Goal: Task Accomplishment & Management: Manage account settings

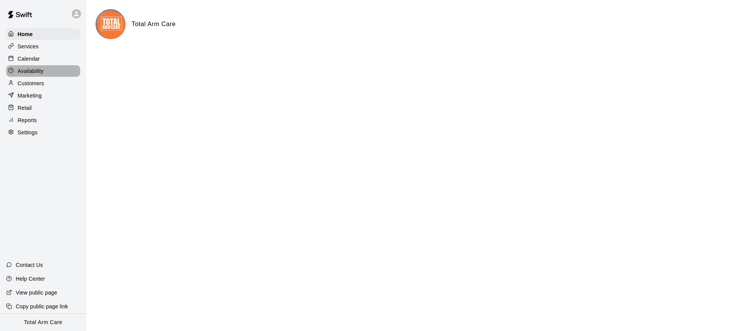
click at [36, 64] on div "Home Services Calendar Availability Customers Marketing Retail Reports Settings" at bounding box center [43, 83] width 86 height 111
click at [36, 58] on p "Calendar" at bounding box center [29, 59] width 22 height 8
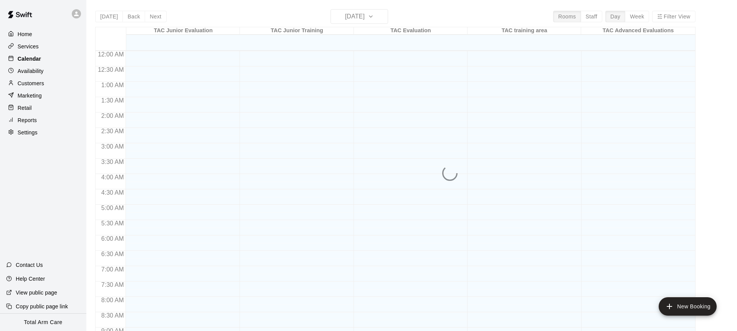
scroll to position [425, 0]
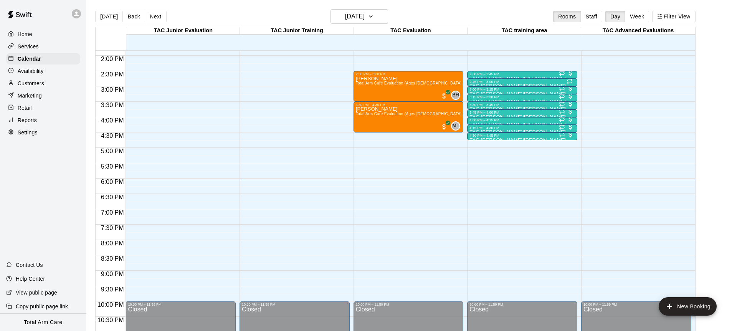
click at [162, 16] on button "Next" at bounding box center [155, 17] width 21 height 12
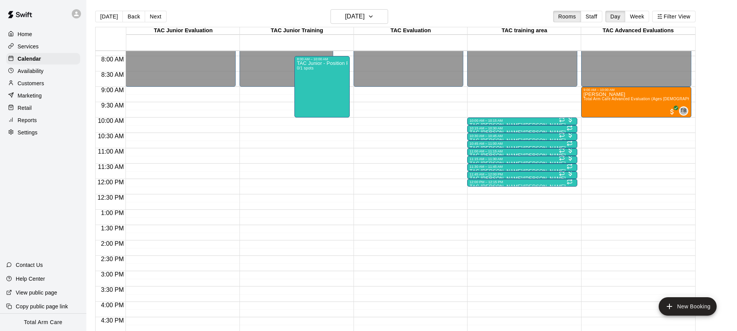
scroll to position [169, 0]
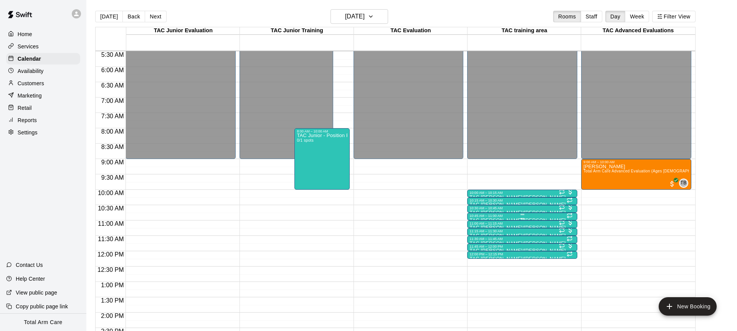
click at [529, 215] on div at bounding box center [522, 214] width 106 height 1
click at [478, 238] on img "edit" at bounding box center [477, 239] width 9 height 9
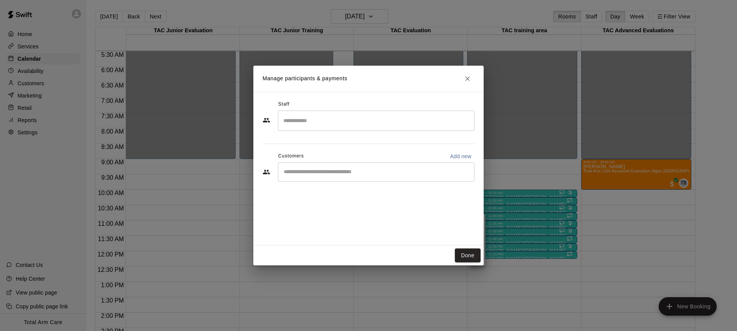
click at [313, 172] on input "Start typing to search customers..." at bounding box center [376, 172] width 190 height 8
type input "*****"
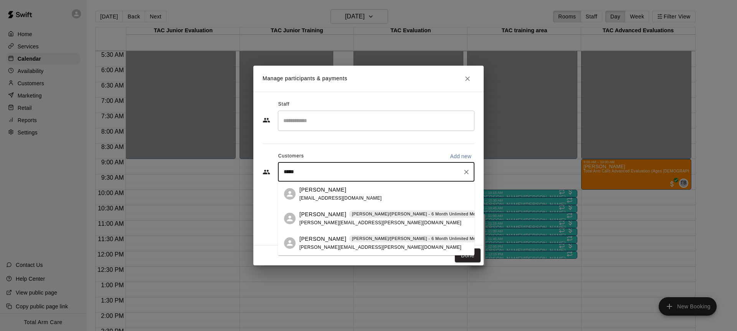
click at [324, 245] on span "[PERSON_NAME][EMAIL_ADDRESS][PERSON_NAME][DOMAIN_NAME]" at bounding box center [380, 247] width 162 height 5
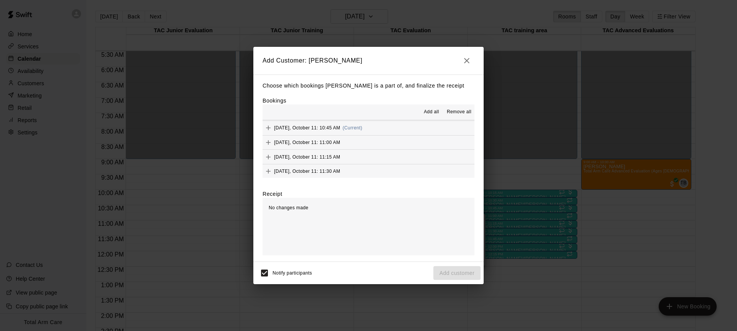
scroll to position [656, 0]
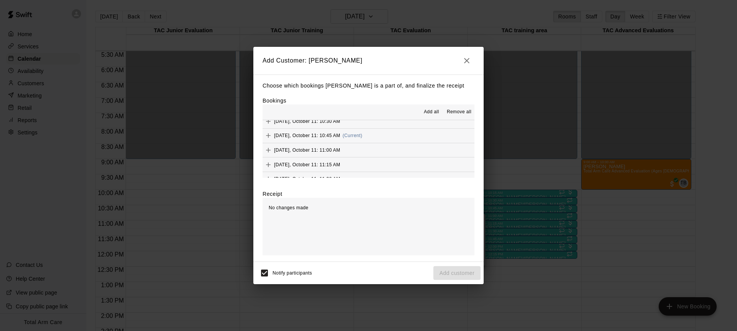
click at [362, 137] on span "(Current)" at bounding box center [352, 135] width 20 height 5
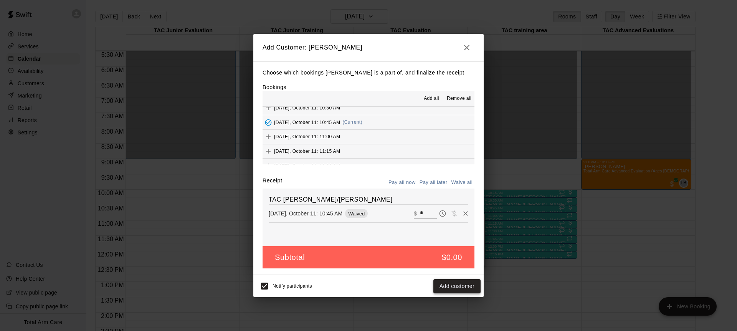
click at [456, 289] on button "Add customer" at bounding box center [456, 286] width 47 height 14
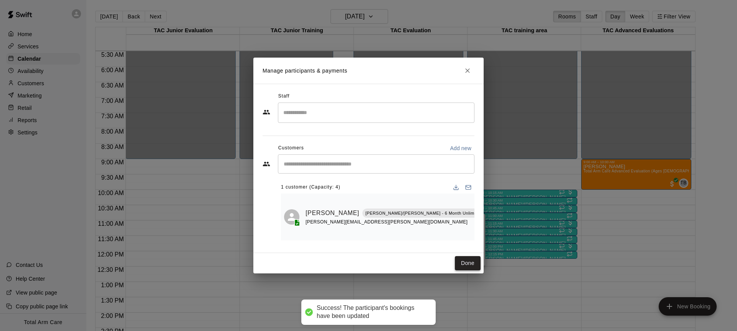
click at [473, 256] on button "Done" at bounding box center [468, 263] width 26 height 14
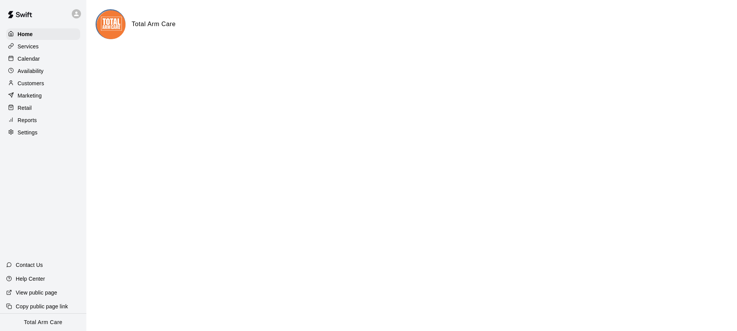
click at [73, 11] on icon at bounding box center [76, 13] width 7 height 7
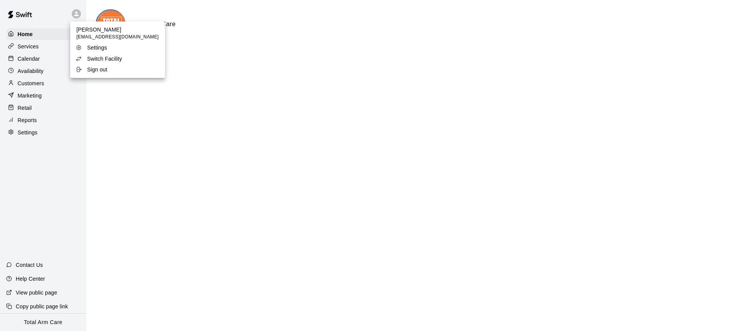
click at [99, 59] on p "Switch Facility" at bounding box center [104, 59] width 35 height 8
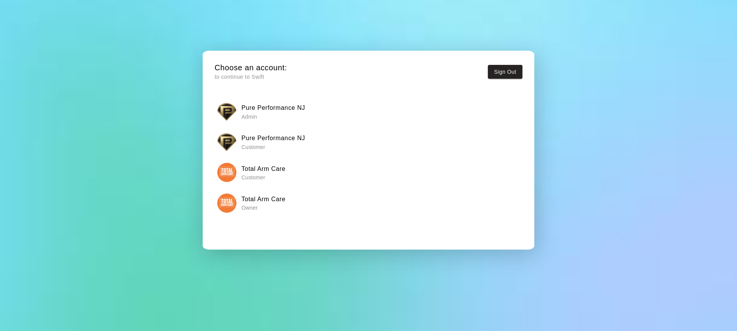
click at [231, 113] on img "button" at bounding box center [226, 111] width 19 height 19
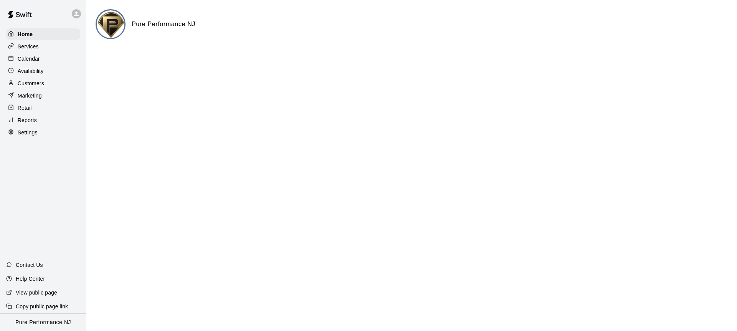
click at [30, 80] on p "Customers" at bounding box center [31, 83] width 26 height 8
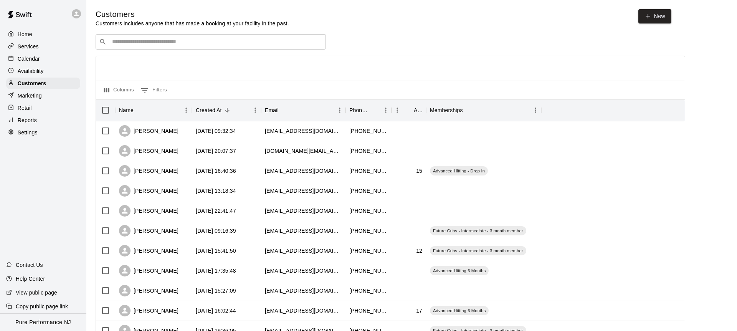
click at [121, 42] on input "Search customers by name or email" at bounding box center [216, 42] width 213 height 8
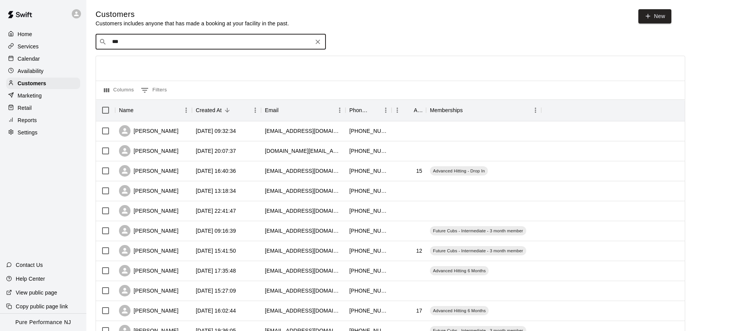
type input "****"
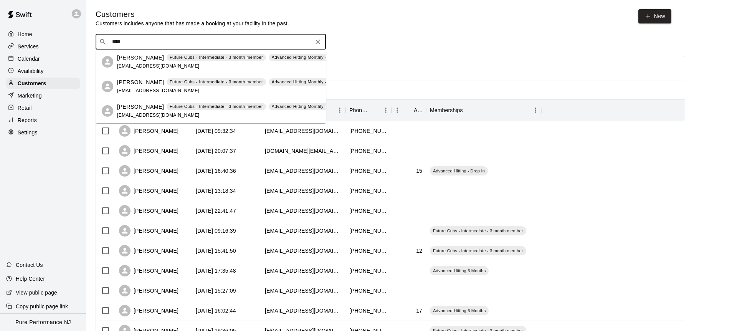
click at [128, 79] on p "[PERSON_NAME]" at bounding box center [140, 82] width 47 height 8
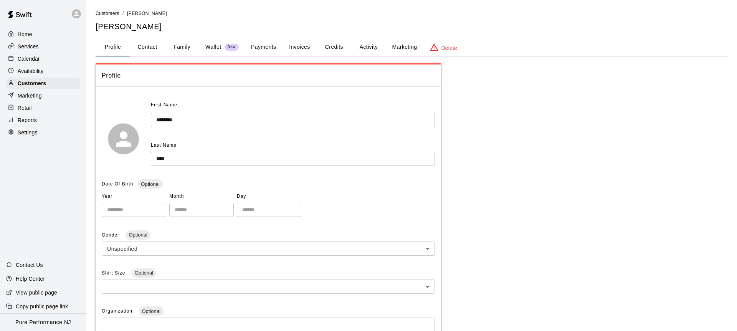
click at [379, 46] on button "Activity" at bounding box center [368, 47] width 35 height 18
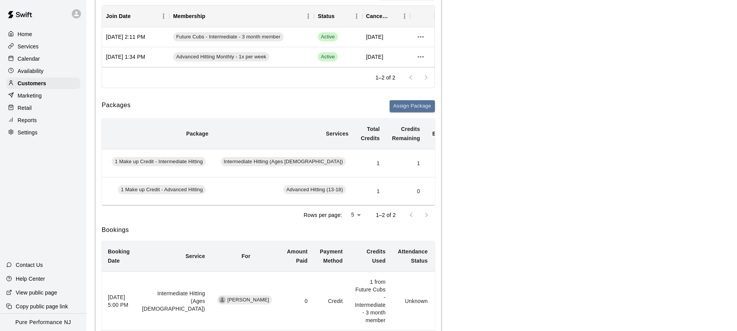
scroll to position [0, 60]
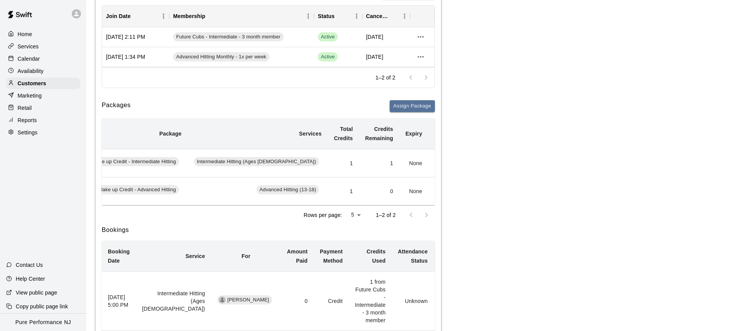
click at [435, 167] on button "Add" at bounding box center [442, 163] width 15 height 12
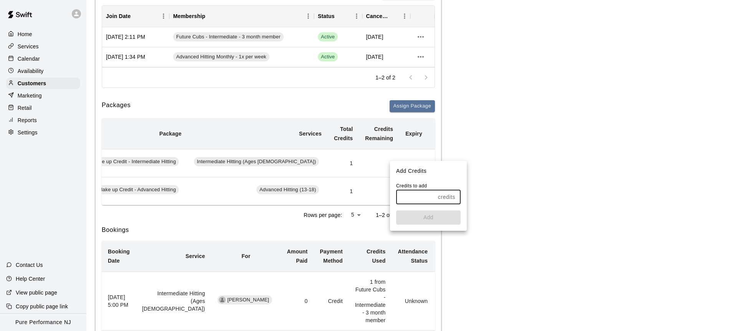
click at [420, 196] on input "text" at bounding box center [415, 197] width 39 height 14
type input "*"
click at [424, 217] on button "Add" at bounding box center [428, 217] width 64 height 14
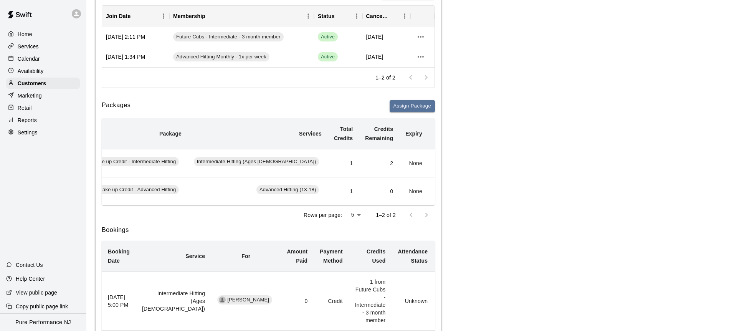
scroll to position [0, 0]
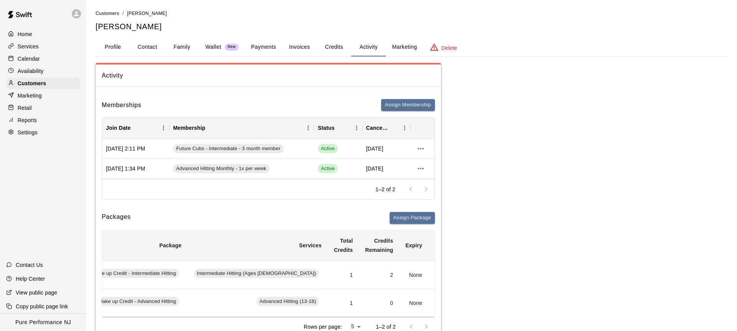
click at [78, 14] on icon at bounding box center [76, 13] width 7 height 7
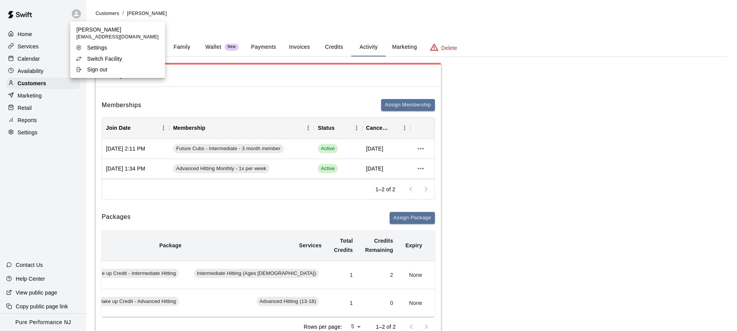
click at [94, 55] on p "Switch Facility" at bounding box center [104, 59] width 35 height 8
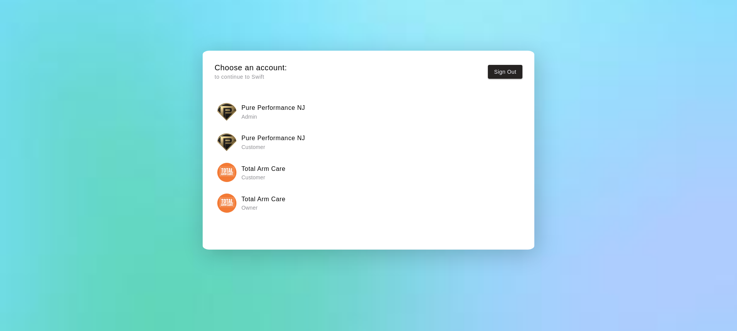
click at [224, 196] on img "button" at bounding box center [226, 202] width 19 height 19
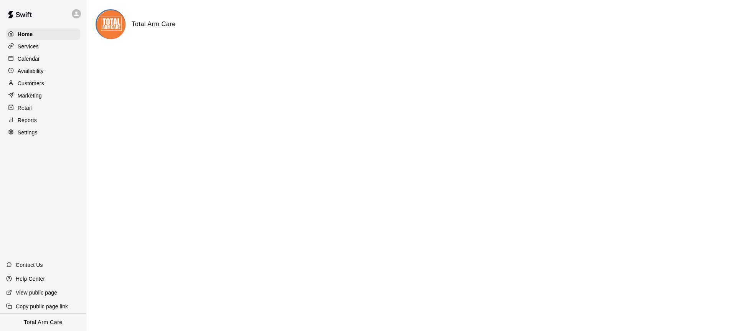
click at [35, 59] on p "Calendar" at bounding box center [29, 59] width 22 height 8
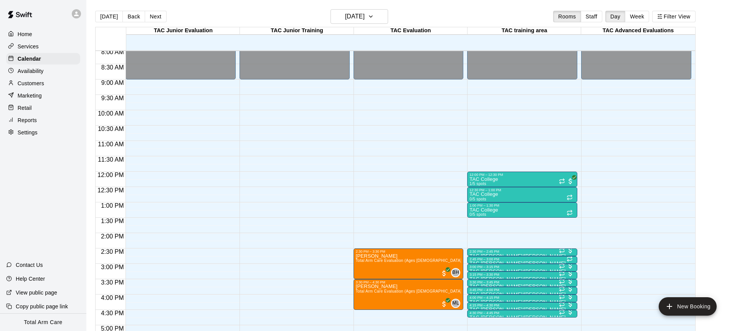
scroll to position [235, 0]
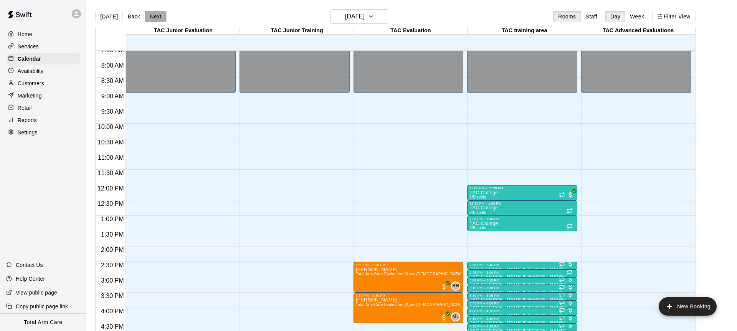
click at [154, 15] on button "Next" at bounding box center [155, 17] width 21 height 12
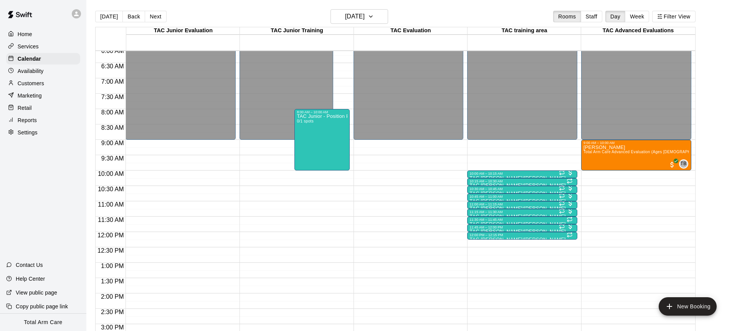
scroll to position [174, 0]
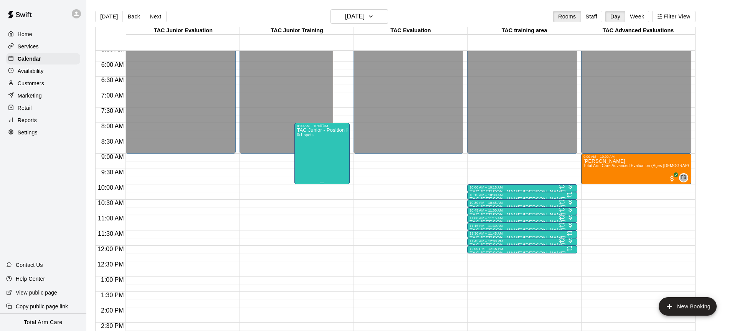
click at [303, 155] on div "TAC Junior - Position Players 0/1 spots" at bounding box center [322, 293] width 50 height 331
click at [307, 172] on icon "delete" at bounding box center [304, 172] width 5 height 7
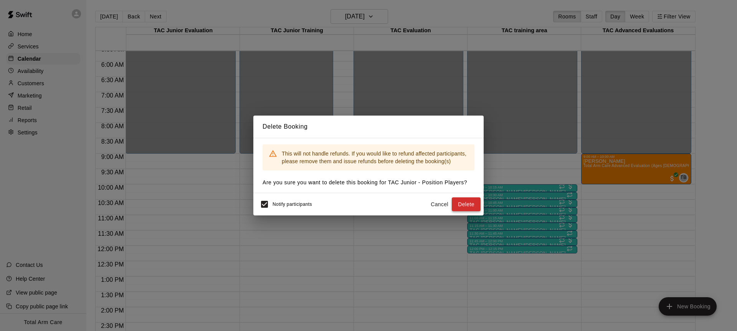
click at [469, 206] on button "Delete" at bounding box center [466, 204] width 29 height 14
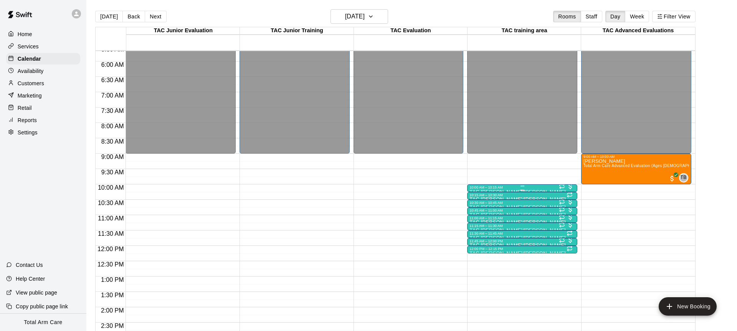
click at [487, 184] on div "10:00 AM – 10:15 AM TAC [PERSON_NAME]/[PERSON_NAME] 2/4 spots" at bounding box center [522, 188] width 110 height 8
click at [474, 206] on img "edit" at bounding box center [475, 210] width 9 height 9
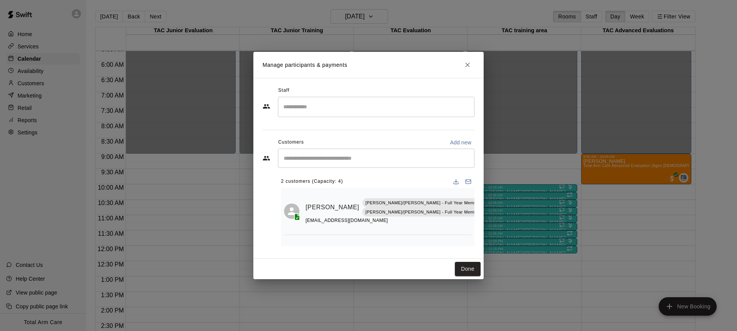
scroll to position [17, 0]
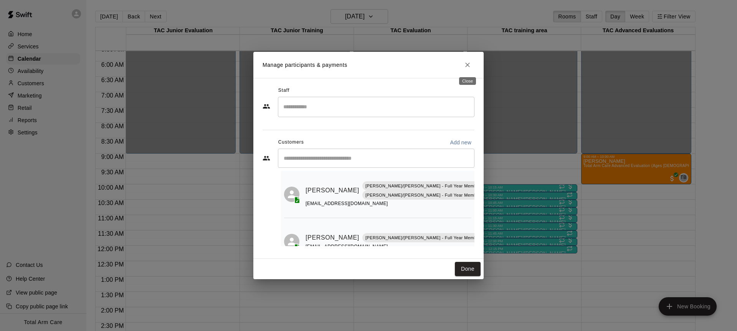
click at [468, 63] on icon "Close" at bounding box center [468, 65] width 8 height 8
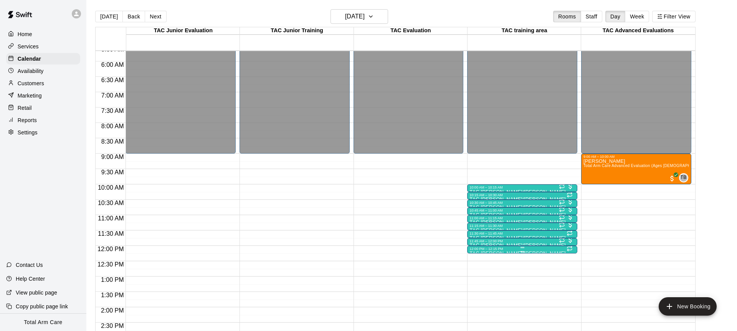
click at [482, 248] on div at bounding box center [522, 247] width 106 height 1
click at [476, 287] on icon "delete" at bounding box center [477, 290] width 9 height 9
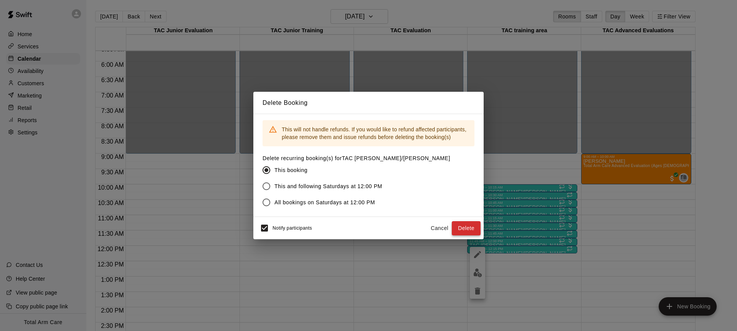
click at [471, 228] on button "Delete" at bounding box center [466, 228] width 29 height 14
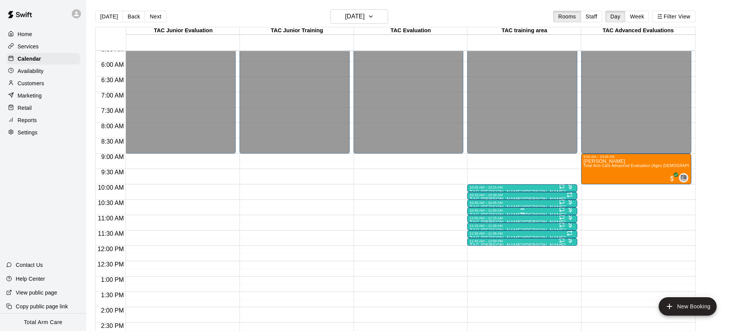
click at [548, 210] on div "10:45 AM – 11:00 AM" at bounding box center [522, 210] width 106 height 4
click at [475, 236] on img "edit" at bounding box center [477, 234] width 9 height 9
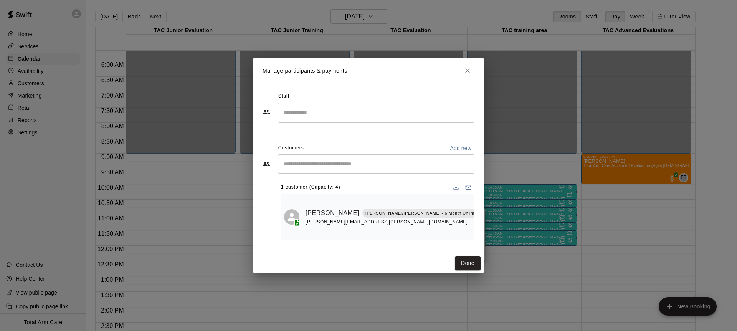
click at [465, 73] on icon "Close" at bounding box center [468, 71] width 8 height 8
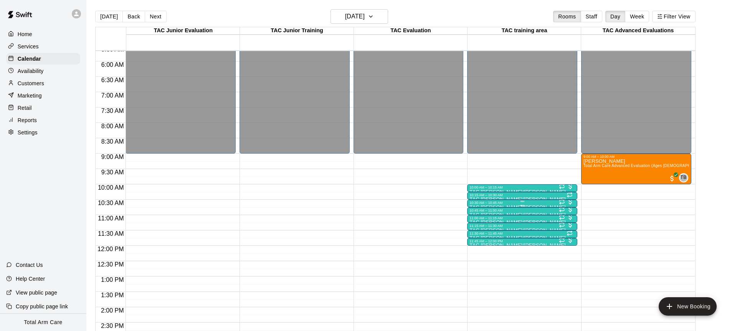
click at [544, 203] on div "10:30 AM – 10:45 AM" at bounding box center [522, 203] width 106 height 4
click at [473, 228] on img "edit" at bounding box center [477, 226] width 9 height 9
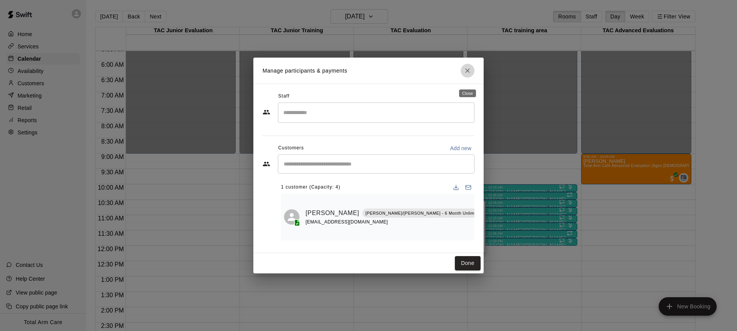
click at [465, 74] on icon "Close" at bounding box center [468, 71] width 8 height 8
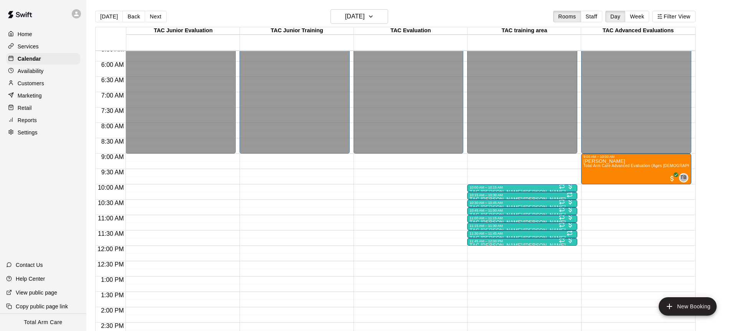
scroll to position [174, 0]
